Goal: Task Accomplishment & Management: Manage account settings

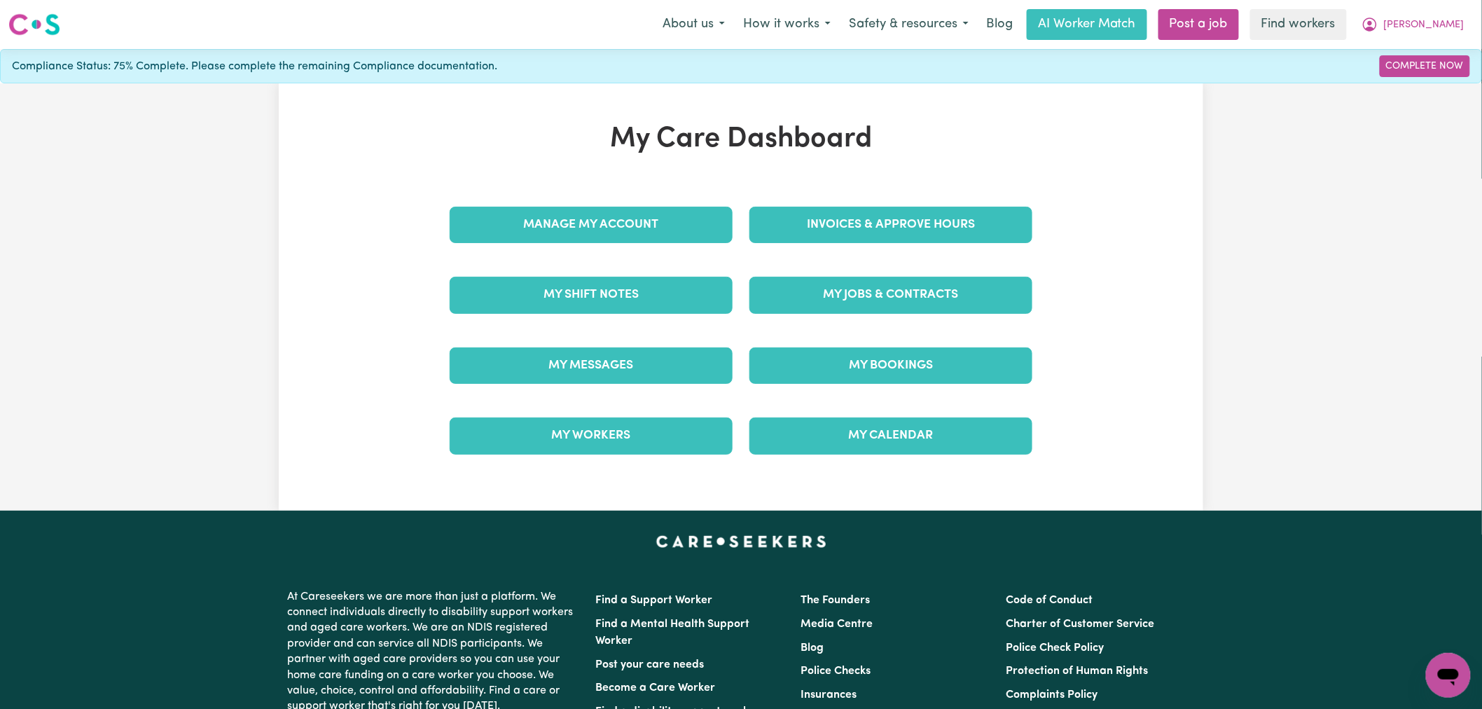
click at [632, 245] on div "Manage My Account" at bounding box center [591, 225] width 300 height 70
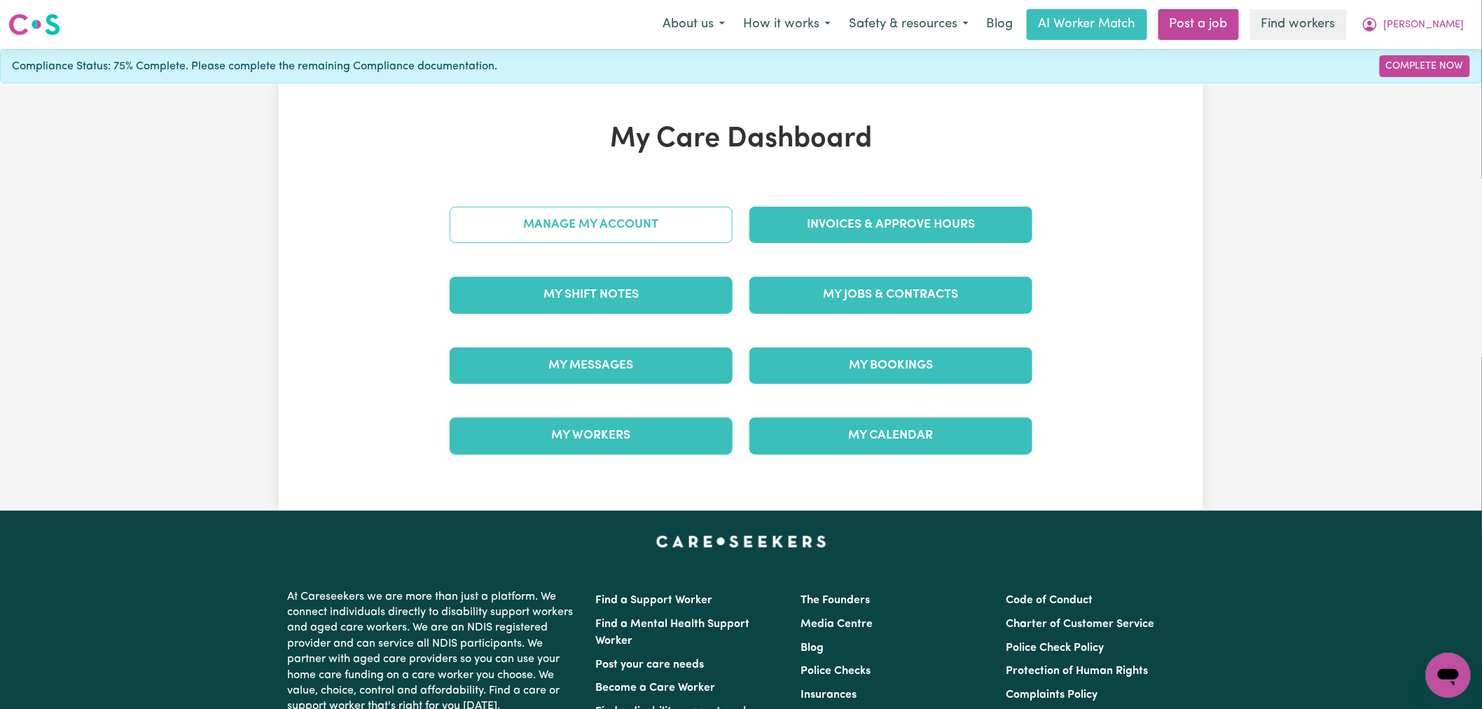
click at [633, 239] on link "Manage My Account" at bounding box center [591, 225] width 283 height 36
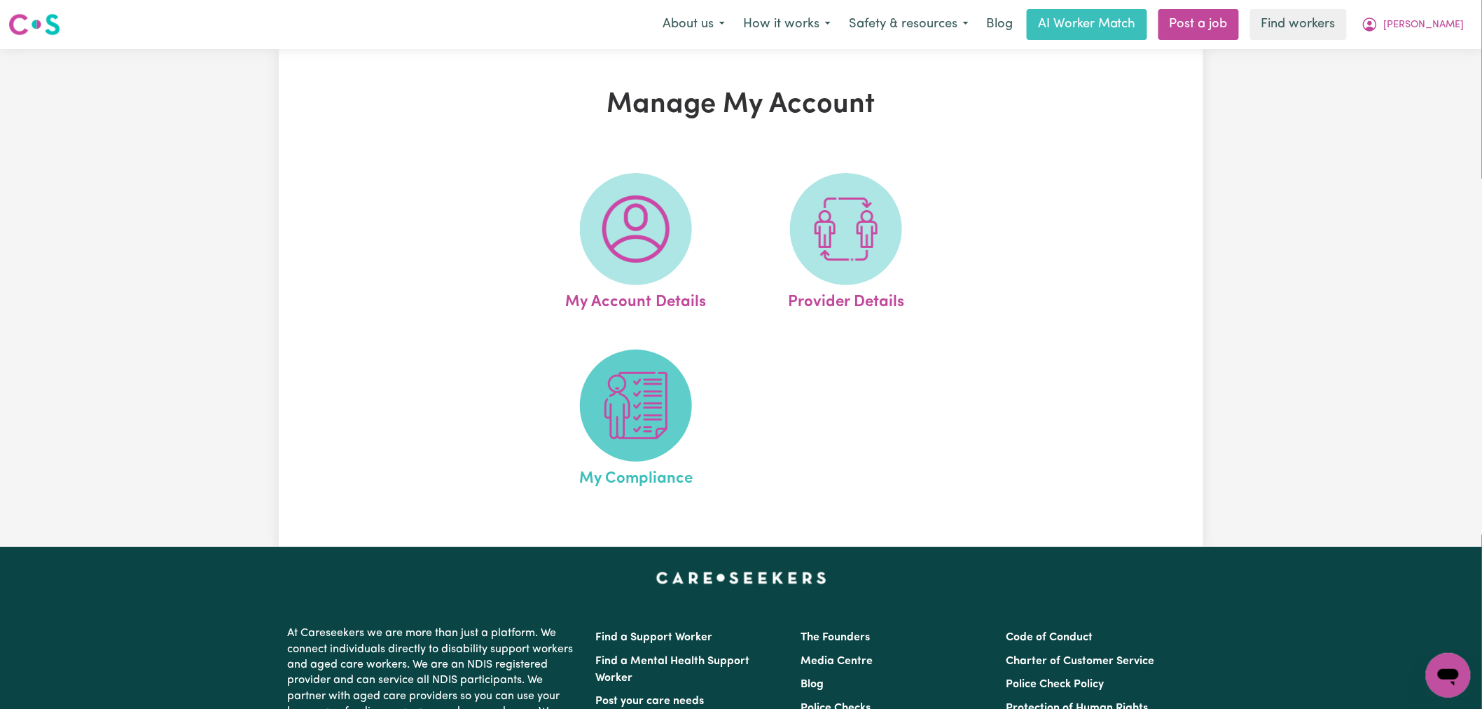
click at [660, 439] on img at bounding box center [635, 405] width 67 height 67
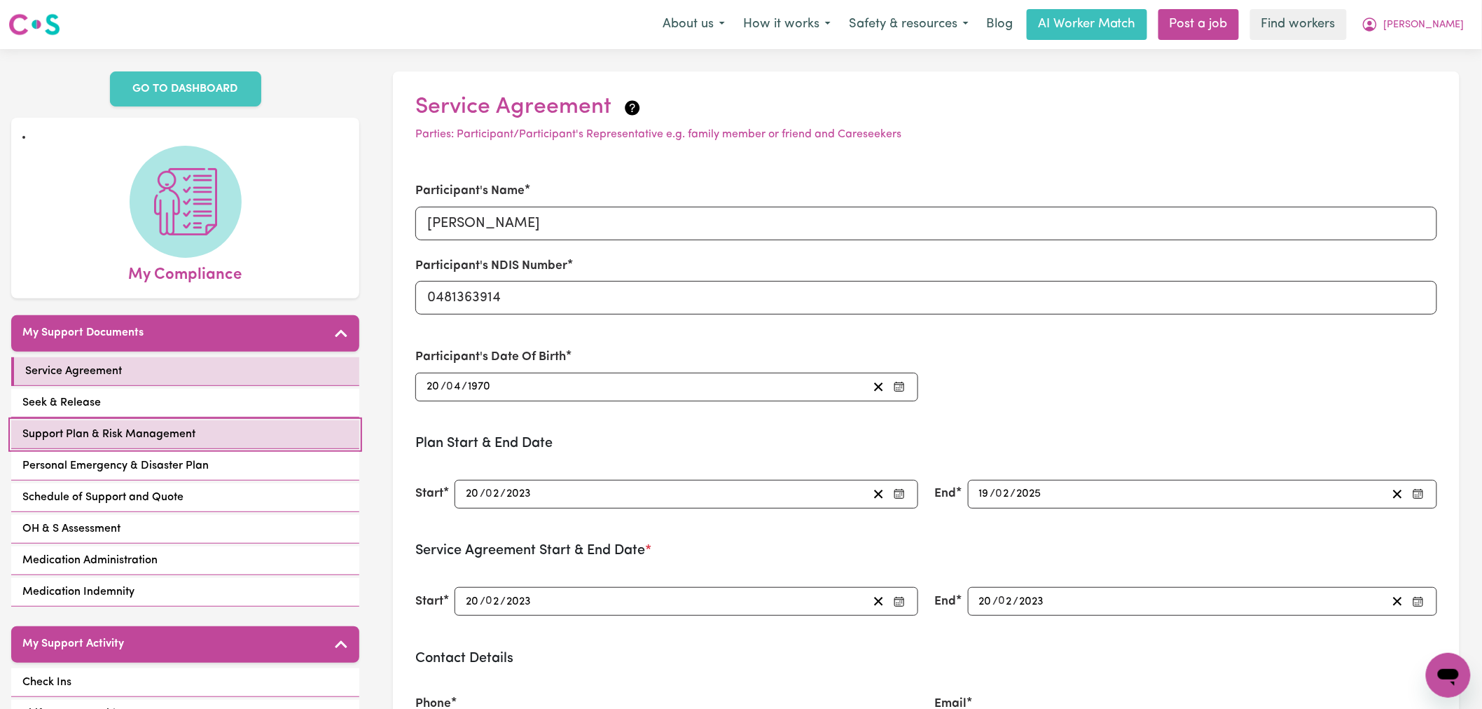
click at [215, 420] on link "Support Plan & Risk Management" at bounding box center [185, 434] width 348 height 29
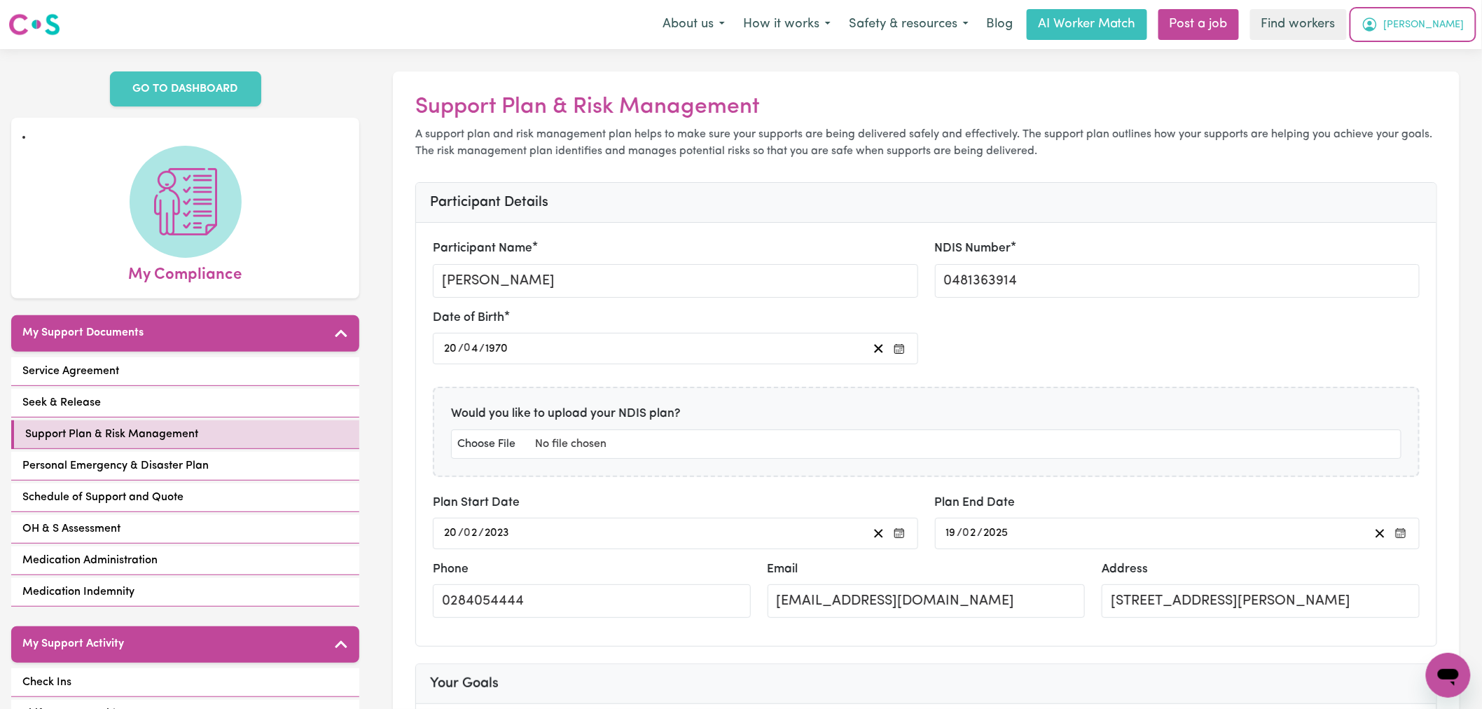
click at [1446, 23] on span "[PERSON_NAME]" at bounding box center [1424, 25] width 81 height 15
click at [1445, 53] on link "My Dashboard" at bounding box center [1417, 54] width 111 height 27
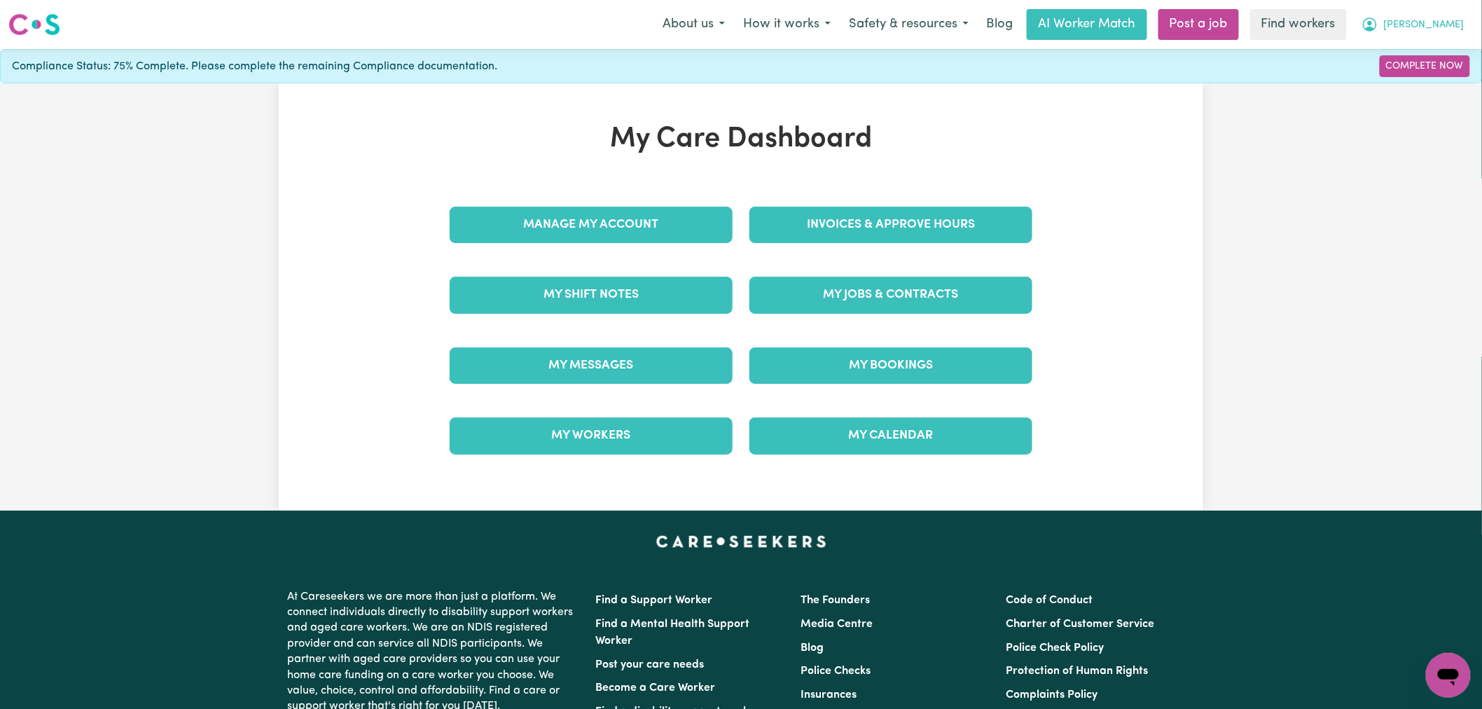
click at [1444, 22] on span "[PERSON_NAME]" at bounding box center [1424, 25] width 81 height 15
click at [1437, 81] on link "Logout" at bounding box center [1417, 80] width 111 height 27
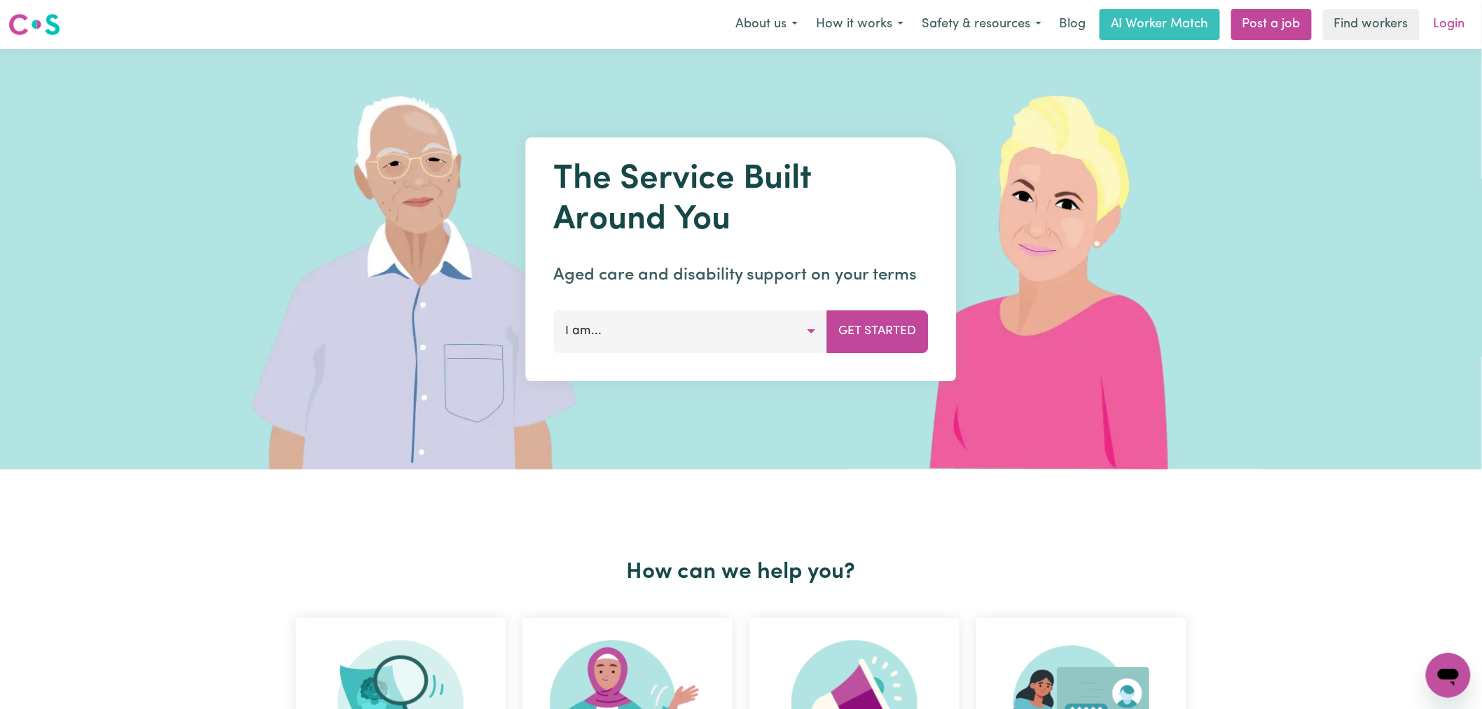
click at [1451, 20] on link "Login" at bounding box center [1449, 24] width 48 height 31
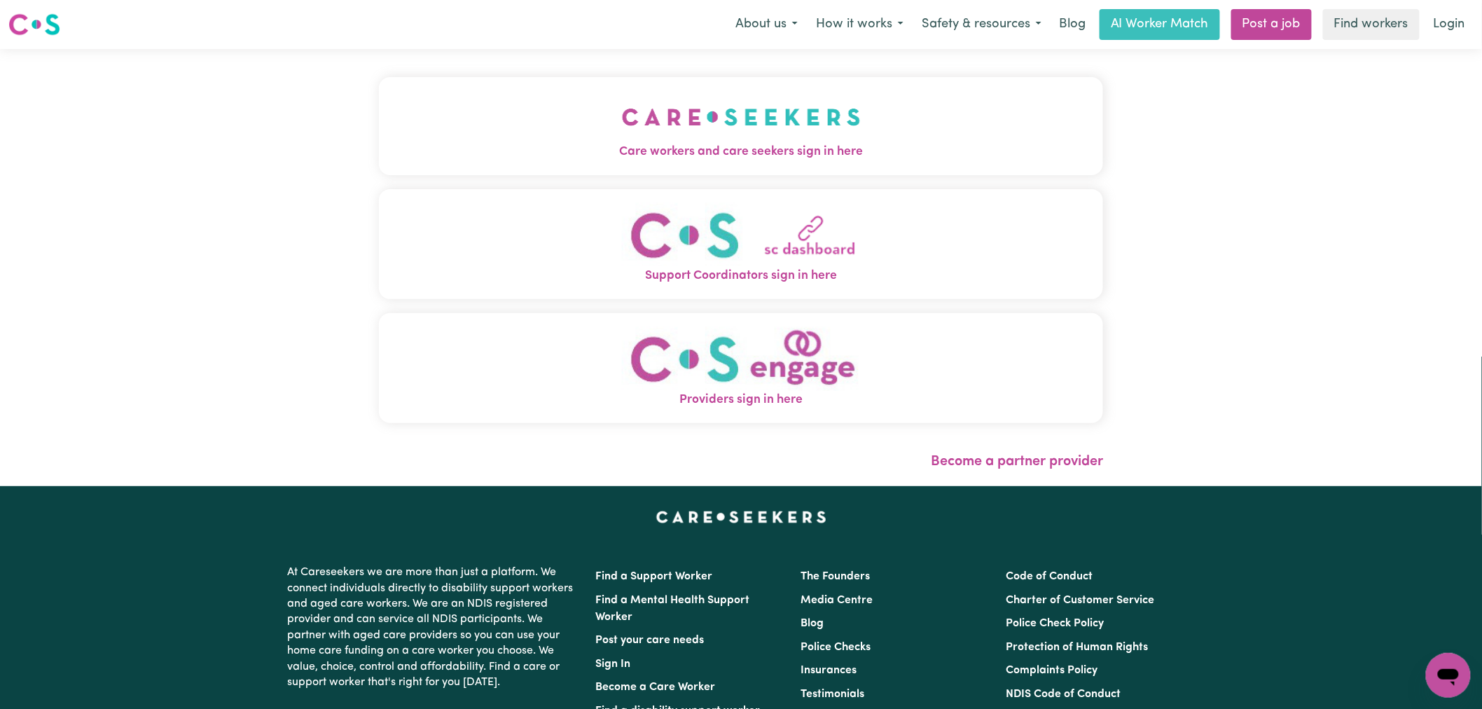
click at [622, 138] on img "Care workers and care seekers sign in here" at bounding box center [741, 117] width 239 height 52
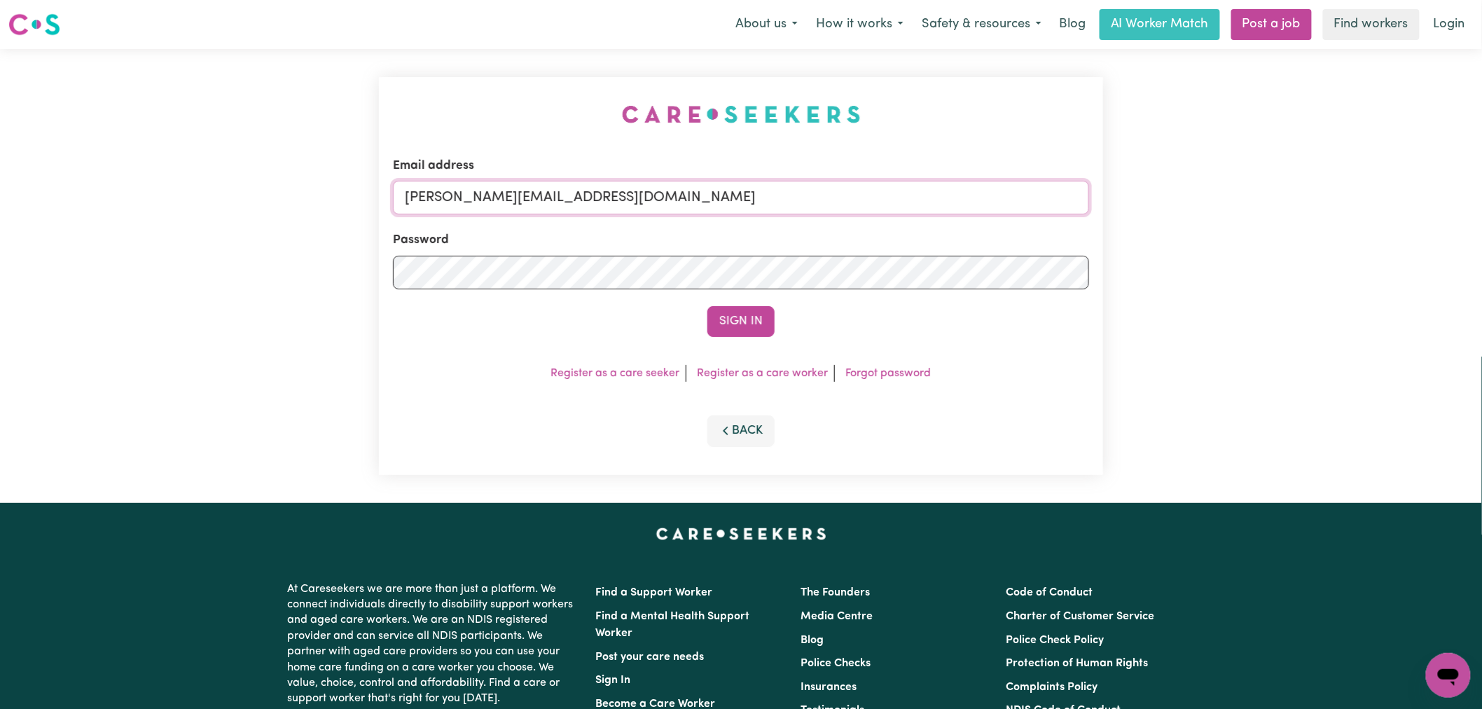
click at [698, 189] on input "[PERSON_NAME][EMAIL_ADDRESS][DOMAIN_NAME]" at bounding box center [741, 198] width 696 height 34
drag, startPoint x: 597, startPoint y: 193, endPoint x: 475, endPoint y: 188, distance: 122.7
click at [475, 188] on input "superuser~ [PERSON_NAME][EMAIL_ADDRESS][DOMAIN_NAME]" at bounding box center [741, 198] width 696 height 34
type input "[EMAIL_ADDRESS][PERSON_NAME][DOMAIN_NAME]"
click at [707, 306] on button "Sign In" at bounding box center [740, 321] width 67 height 31
